Goal: Register for event/course

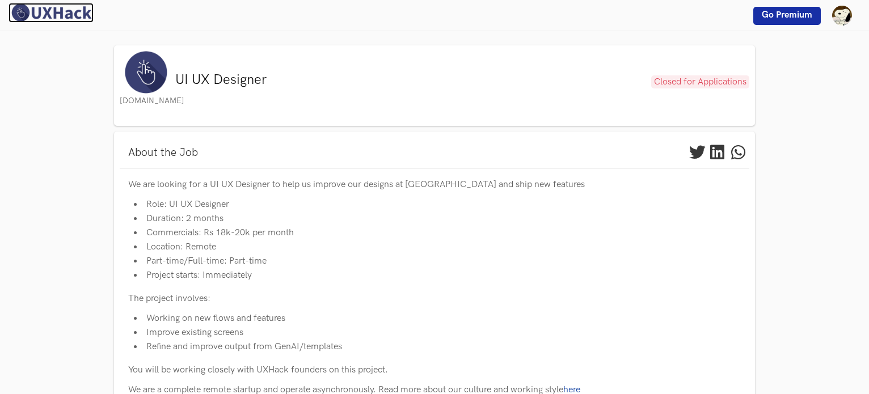
click at [48, 19] on img at bounding box center [51, 13] width 85 height 20
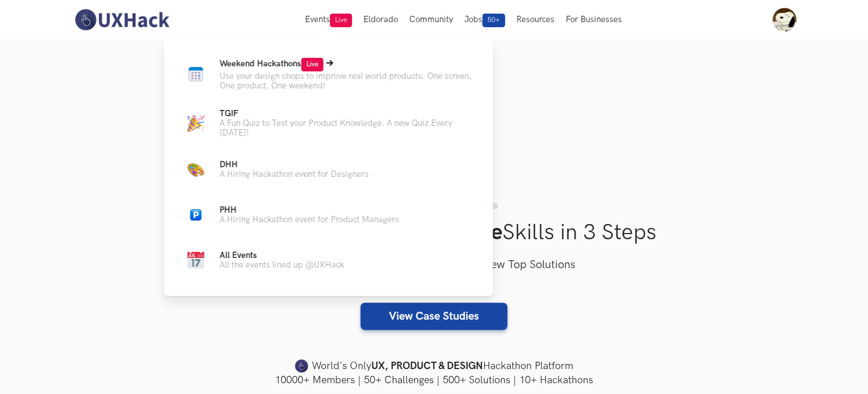
click at [292, 63] on span "Weekend Hackathons Live" at bounding box center [271, 64] width 104 height 10
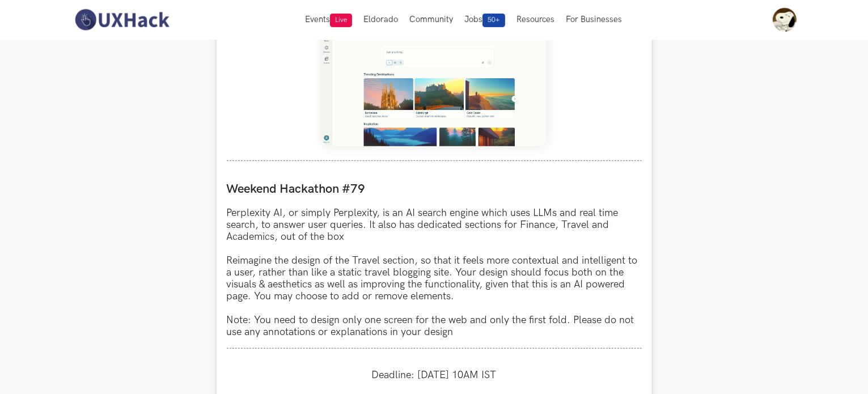
scroll to position [454, 0]
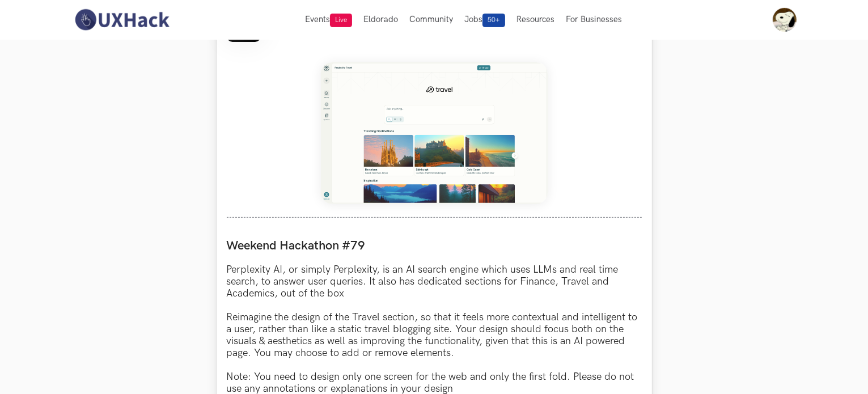
click at [492, 185] on img at bounding box center [434, 133] width 227 height 142
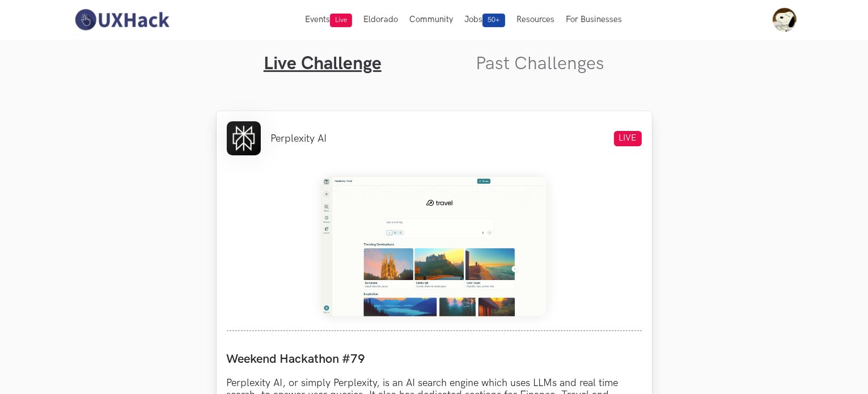
drag, startPoint x: 415, startPoint y: 193, endPoint x: 402, endPoint y: 238, distance: 46.1
click at [402, 238] on img at bounding box center [434, 247] width 227 height 142
